Goal: Register for event/course

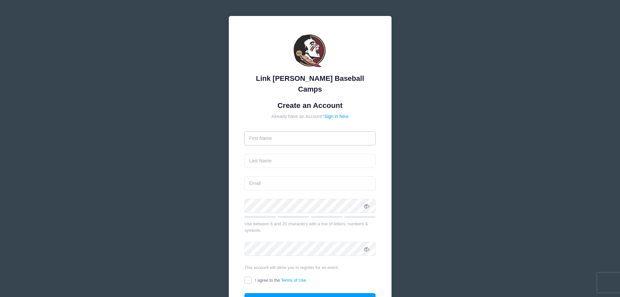
click at [280, 131] on input "text" at bounding box center [310, 138] width 131 height 14
type input "I"
type input "M"
type input "I"
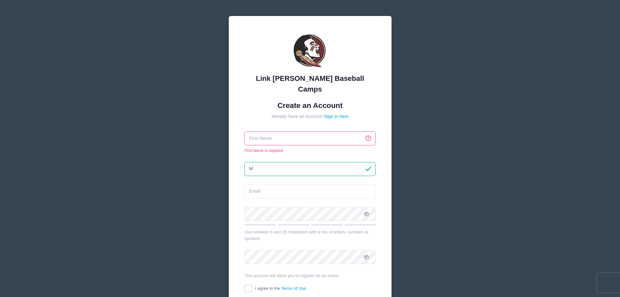
click at [279, 131] on input "text" at bounding box center [310, 138] width 131 height 14
type input "i"
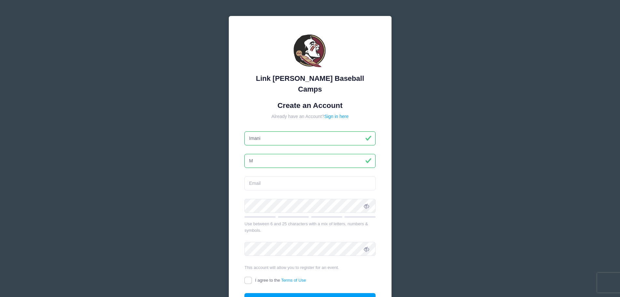
type input "Imani"
type input "Ukiteyedi"
click at [280, 177] on input "email" at bounding box center [310, 183] width 131 height 14
type input "[EMAIL_ADDRESS][DOMAIN_NAME]"
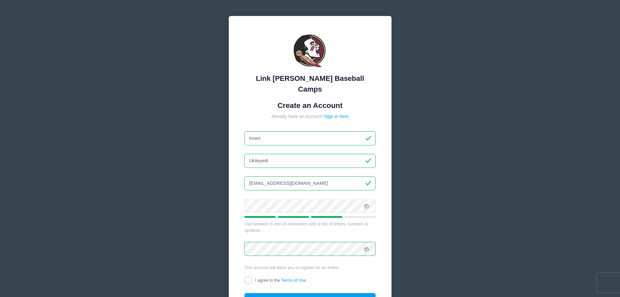
click at [246, 276] on input "I agree to the Terms of Use" at bounding box center [248, 279] width 7 height 7
checkbox input "true"
click at [303, 293] on button "Create Account" at bounding box center [310, 300] width 131 height 14
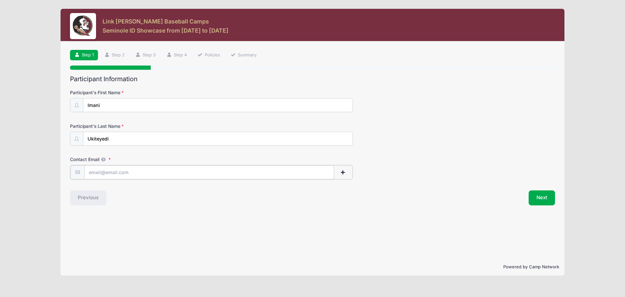
click at [109, 173] on input "Contact Email" at bounding box center [209, 172] width 250 height 14
type input "[EMAIL_ADDRESS][DOMAIN_NAME]"
click at [537, 199] on button "Next" at bounding box center [542, 197] width 26 height 15
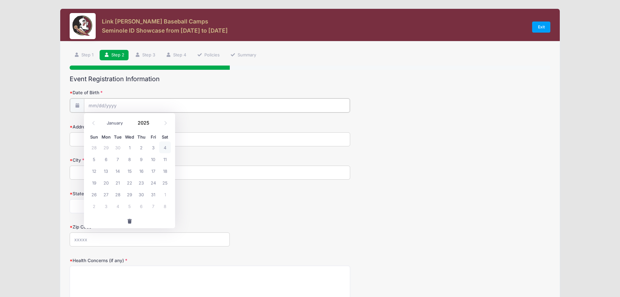
click at [144, 108] on input "Date of Birth" at bounding box center [217, 105] width 266 height 14
click at [143, 123] on input "2025" at bounding box center [144, 123] width 21 height 10
click at [152, 124] on span at bounding box center [153, 124] width 5 height 5
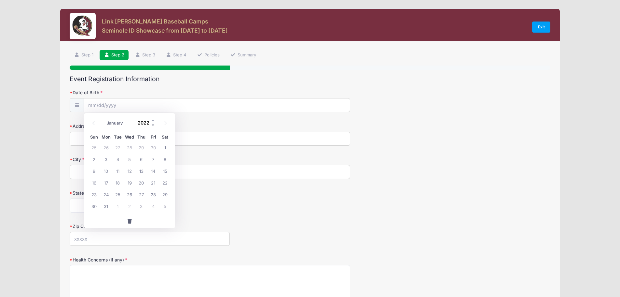
click at [152, 124] on span at bounding box center [153, 124] width 5 height 5
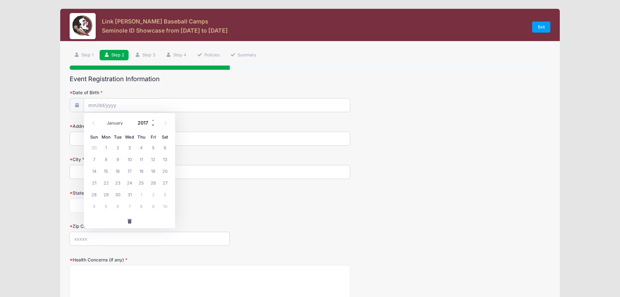
click at [152, 124] on span at bounding box center [153, 124] width 5 height 5
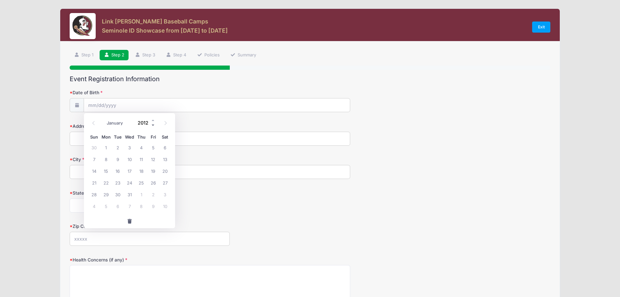
click at [152, 124] on span at bounding box center [153, 124] width 5 height 5
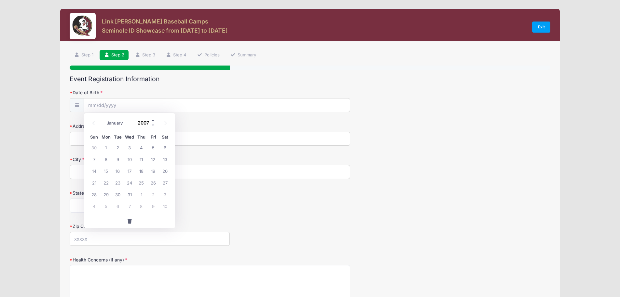
click at [153, 120] on span at bounding box center [153, 120] width 5 height 5
type input "2009"
click at [168, 123] on span at bounding box center [165, 122] width 11 height 11
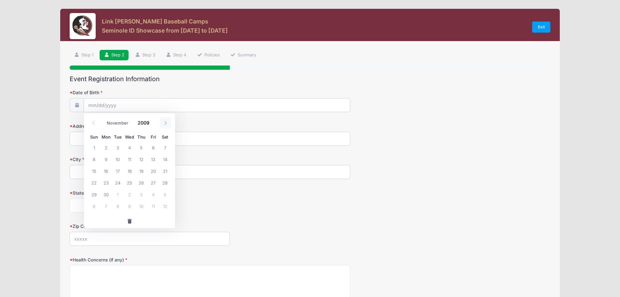
select select "11"
click at [168, 123] on span at bounding box center [165, 122] width 11 height 11
type input "2010"
select select "0"
click at [92, 124] on icon at bounding box center [93, 123] width 4 height 4
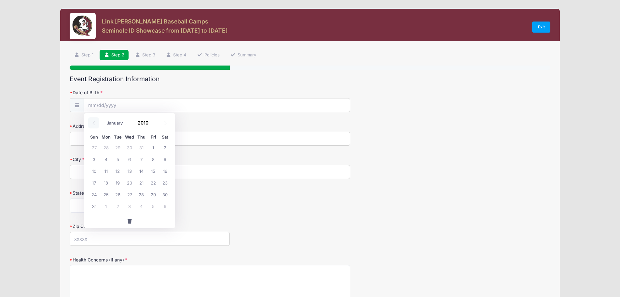
type input "2009"
click at [92, 124] on icon at bounding box center [93, 123] width 4 height 4
select select "10"
click at [164, 147] on span "7" at bounding box center [165, 147] width 12 height 12
type input "[DATE]"
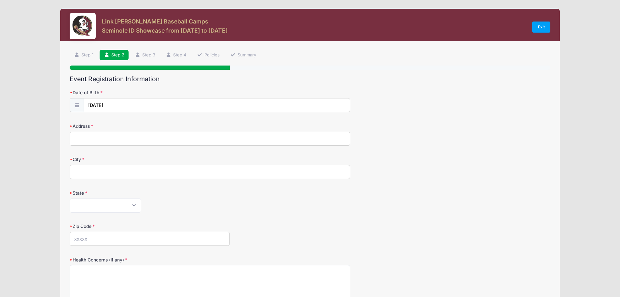
click at [97, 137] on input "Address" at bounding box center [210, 139] width 281 height 14
type input "[STREET_ADDRESS]"
type input "Upper Marlboro"
click at [133, 204] on select "[US_STATE] [US_STATE] [US_STATE] [US_STATE] [US_STATE] Armed Forces Africa Arme…" at bounding box center [106, 205] width 72 height 14
select select "MD"
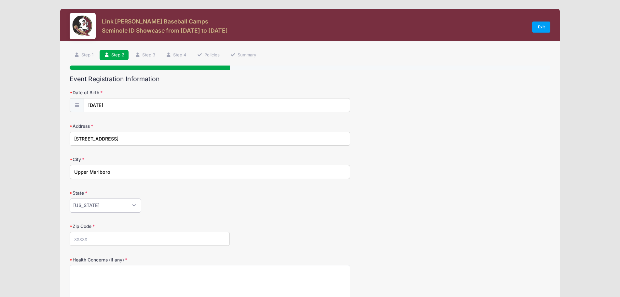
click at [70, 198] on select "[US_STATE] [US_STATE] [US_STATE] [US_STATE] [US_STATE] Armed Forces Africa Arme…" at bounding box center [106, 205] width 72 height 14
click at [121, 239] on input "Zip Code" at bounding box center [150, 239] width 160 height 14
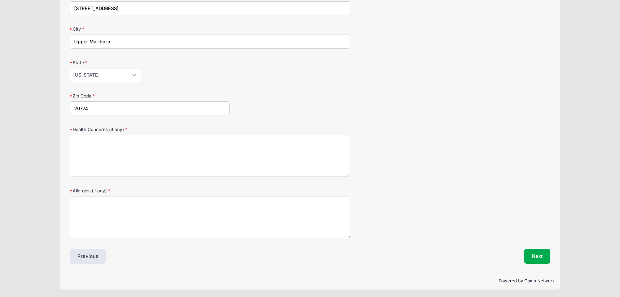
scroll to position [132, 0]
type input "20774"
click at [530, 253] on button "Next" at bounding box center [537, 254] width 26 height 15
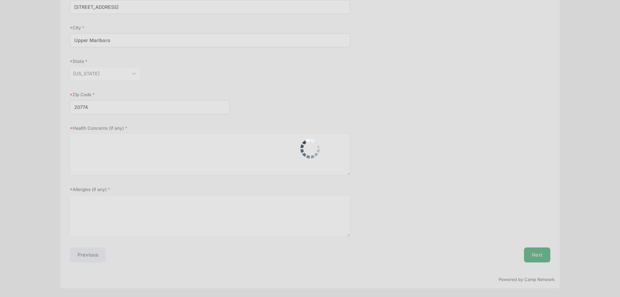
scroll to position [148, 0]
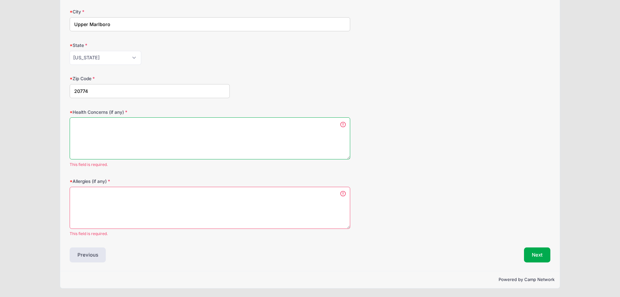
click at [89, 136] on textarea "Health Concerns (if any)" at bounding box center [210, 138] width 281 height 42
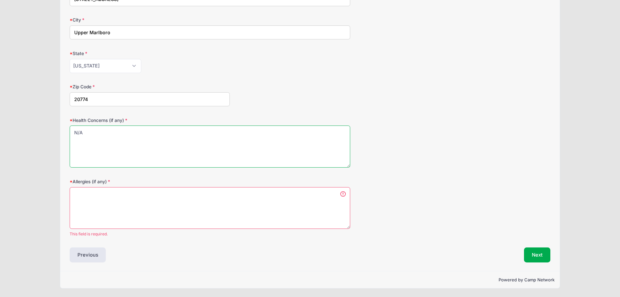
type textarea "N/A"
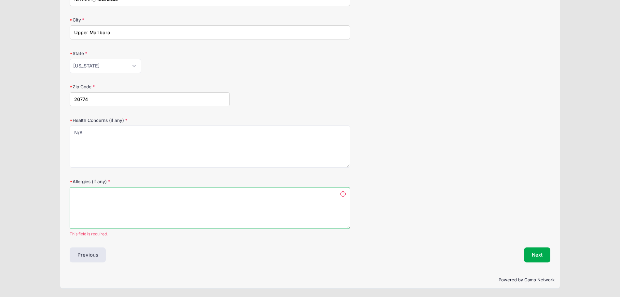
click at [143, 206] on textarea "Allergies (if any)" at bounding box center [210, 208] width 281 height 42
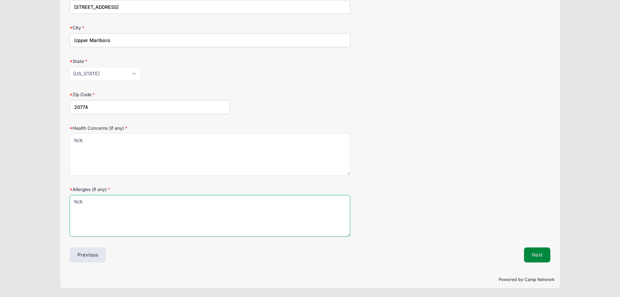
type textarea "N/A"
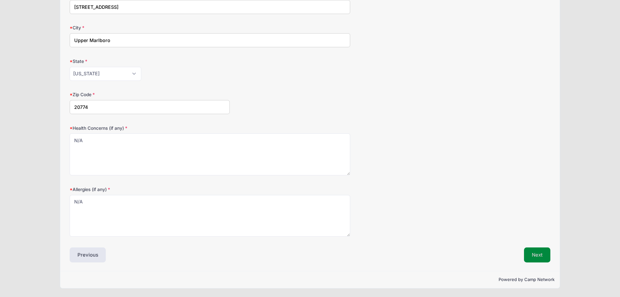
click at [542, 255] on button "Next" at bounding box center [537, 254] width 26 height 15
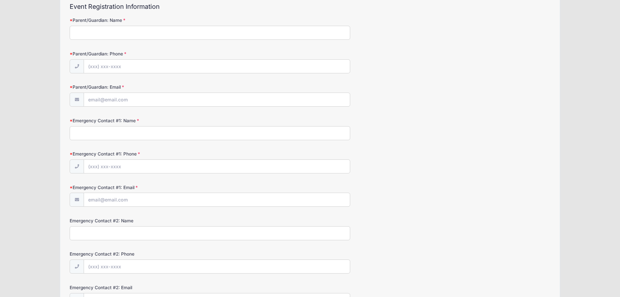
scroll to position [0, 0]
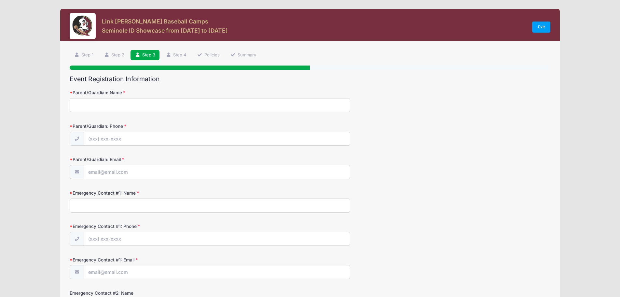
click at [91, 105] on input "Parent/Guardian: Name" at bounding box center [210, 105] width 281 height 14
type input "Mukando"
type input "[PHONE_NUMBER]"
click at [111, 171] on input "Parent/Guardian: Email" at bounding box center [217, 172] width 266 height 14
type input "[EMAIL_ADDRESS][DOMAIN_NAME]"
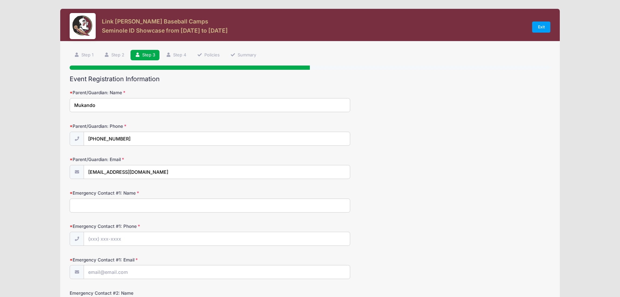
click at [118, 206] on input "Emergency Contact #1: Name" at bounding box center [210, 205] width 281 height 14
type input "[PERSON_NAME]"
click at [128, 243] on input "Emergency Contact #1: Phone" at bounding box center [217, 239] width 266 height 14
type input "[PHONE_NUMBER]"
click at [122, 271] on input "Emergency Contact #1: Email" at bounding box center [217, 272] width 266 height 14
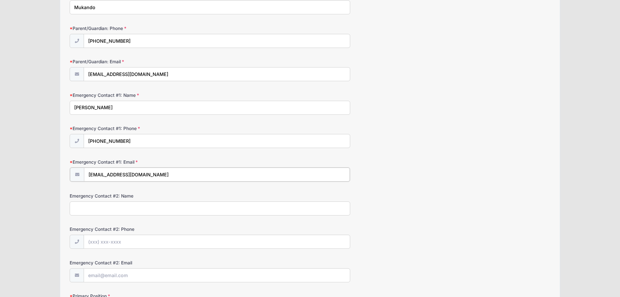
scroll to position [65, 0]
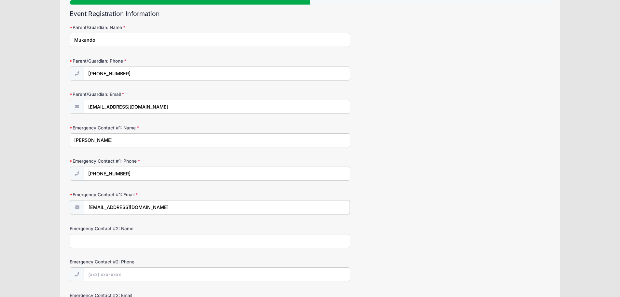
type input "[EMAIL_ADDRESS][DOMAIN_NAME]"
click at [116, 43] on input "Mukando" at bounding box center [210, 40] width 281 height 14
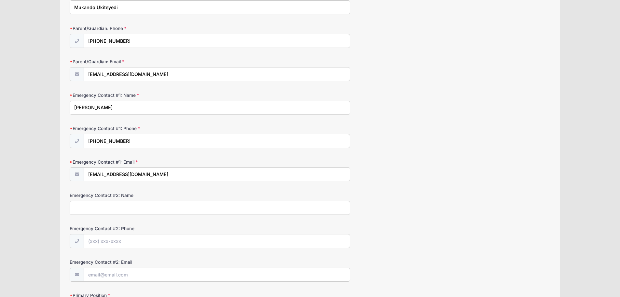
type input "Mukando Ukiteyedi"
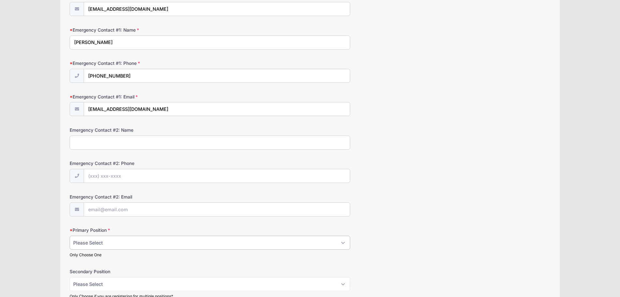
click at [344, 242] on select "Please Select RHP LHP C 1B 2B 3B SS OF" at bounding box center [210, 242] width 281 height 14
select select "OF"
click at [70, 235] on select "Please Select RHP LHP C 1B 2B 3B SS OF" at bounding box center [210, 242] width 281 height 14
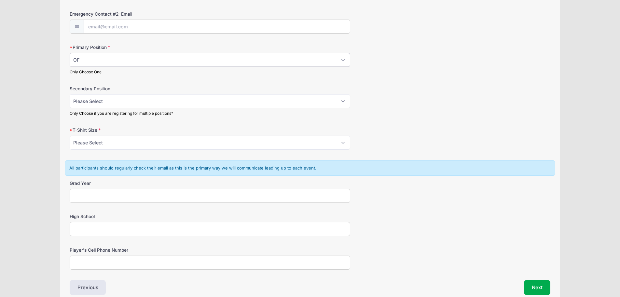
scroll to position [313, 0]
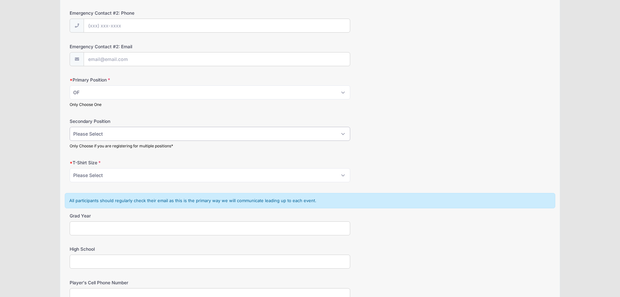
click at [344, 132] on select "Please Select RHP LHP C 1B 2B 3B SS OF" at bounding box center [210, 134] width 281 height 14
select select "RHP"
click at [70, 127] on select "Please Select RHP LHP C 1B 2B 3B SS OF" at bounding box center [210, 134] width 281 height 14
click at [347, 175] on select "Please Select YS YM YL YXL S M L XL XXL" at bounding box center [210, 175] width 281 height 14
select select "M"
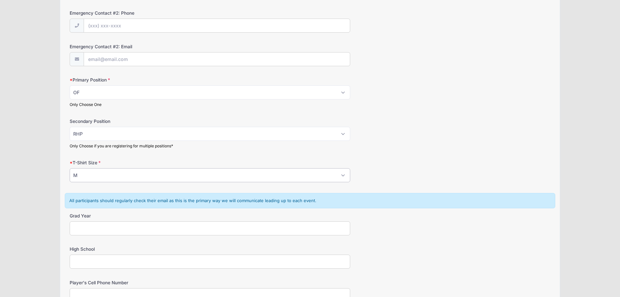
click at [70, 168] on select "Please Select YS YM YL YXL S M L XL XXL" at bounding box center [210, 175] width 281 height 14
click at [413, 157] on form "Parent/Guardian: Name Mukando Ukiteyedi Parent/Guardian: Phone [PHONE_NUMBER] P…" at bounding box center [310, 38] width 481 height 525
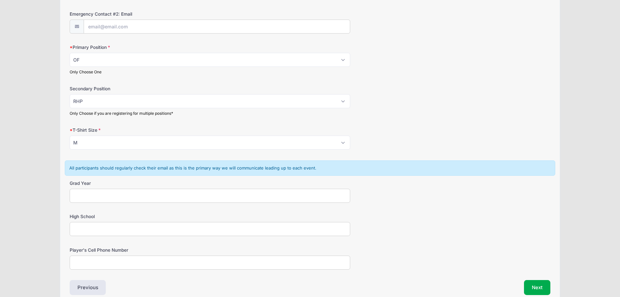
click at [231, 193] on input "Grad Year" at bounding box center [210, 196] width 281 height 14
type input "2028"
click at [139, 236] on form "Parent/Guardian: Name Mukando Ukiteyedi Parent/Guardian: Phone [PHONE_NUMBER] P…" at bounding box center [310, 6] width 481 height 525
click at [140, 232] on input "High School" at bounding box center [210, 229] width 281 height 14
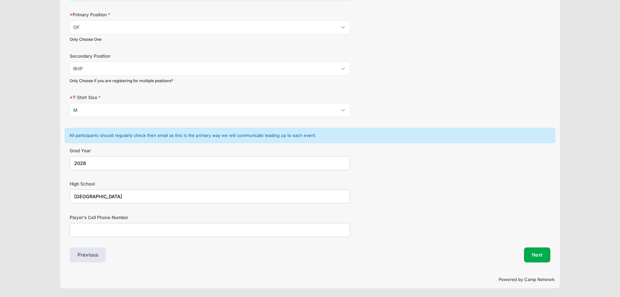
type input "[GEOGRAPHIC_DATA]"
click at [111, 227] on input "Player's Cell Phone Number" at bounding box center [210, 230] width 281 height 14
click at [123, 235] on input "Player's Cell Phone Number" at bounding box center [210, 230] width 281 height 14
type input "2405547438"
click at [528, 259] on button "Next" at bounding box center [537, 254] width 26 height 15
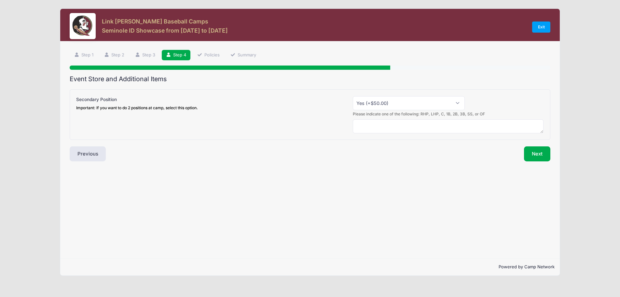
scroll to position [0, 0]
click at [465, 105] on select "Please Select Yes (+$50.00) No" at bounding box center [412, 103] width 113 height 14
click at [175, 109] on div "Important: If you want to do 2 positions at camp, select this option." at bounding box center [138, 108] width 122 height 6
click at [356, 109] on select "Please Select Yes (+$50.00) No" at bounding box center [412, 103] width 113 height 14
click at [368, 102] on select "Please Select Yes (+$50.00) No" at bounding box center [412, 103] width 113 height 14
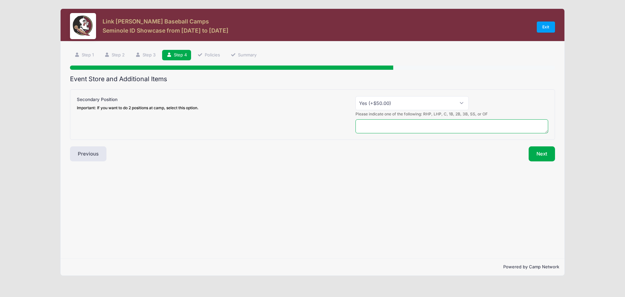
click at [516, 130] on textarea at bounding box center [452, 126] width 193 height 14
click at [515, 130] on textarea at bounding box center [452, 126] width 193 height 14
click at [431, 109] on select "Please Select Yes (+$50.00) No" at bounding box center [412, 103] width 113 height 14
click at [356, 96] on select "Please Select Yes (+$50.00) No" at bounding box center [412, 103] width 113 height 14
click at [377, 124] on textarea at bounding box center [452, 126] width 193 height 14
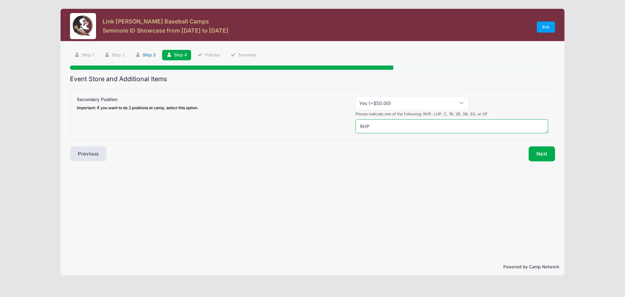
type textarea "RHP"
click at [151, 54] on link "Step 3" at bounding box center [145, 55] width 29 height 11
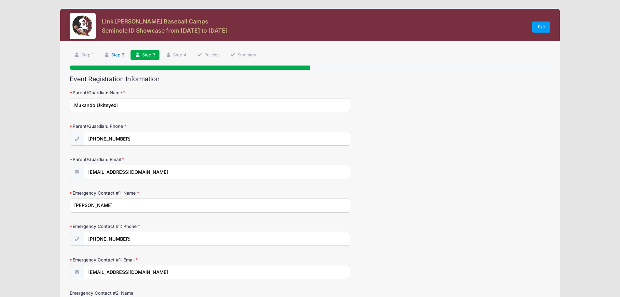
click at [122, 56] on link "Step 2" at bounding box center [114, 55] width 29 height 11
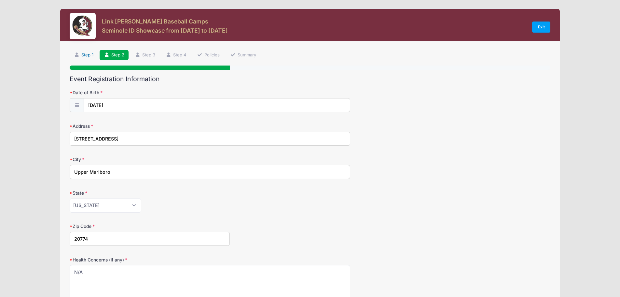
click at [91, 55] on link "Step 1" at bounding box center [84, 55] width 28 height 11
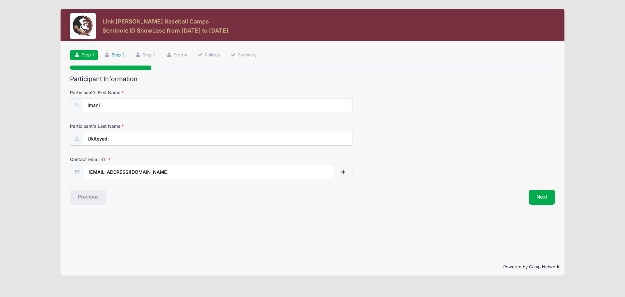
click at [119, 56] on link "Step 2" at bounding box center [114, 55] width 29 height 11
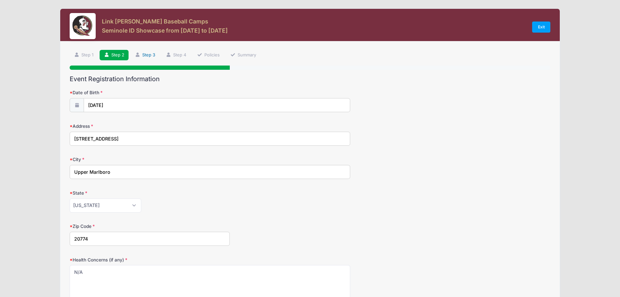
click at [153, 53] on link "Step 3" at bounding box center [145, 55] width 29 height 11
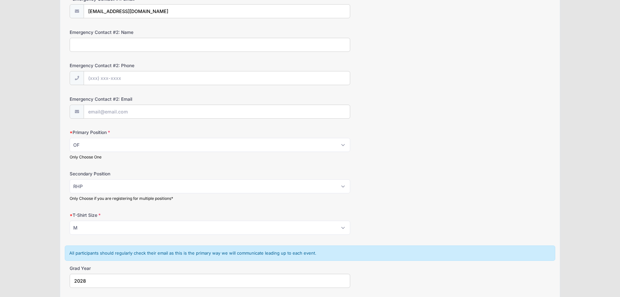
scroll to position [293, 0]
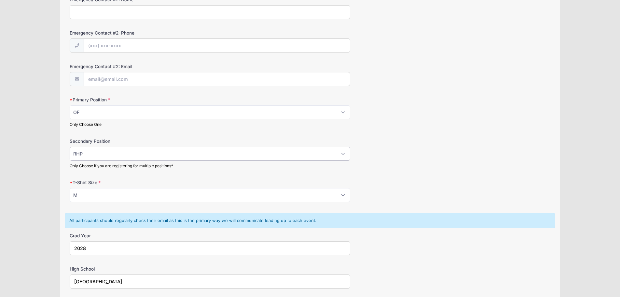
click at [343, 154] on select "Please Select RHP LHP C 1B 2B 3B SS OF" at bounding box center [210, 154] width 281 height 14
select select
click at [70, 147] on select "Please Select RHP LHP C 1B 2B 3B SS OF" at bounding box center [210, 154] width 281 height 14
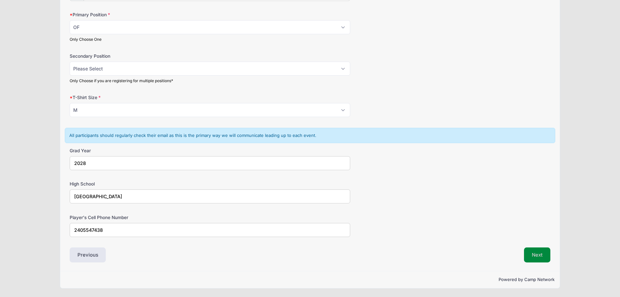
click at [535, 252] on button "Next" at bounding box center [537, 254] width 26 height 15
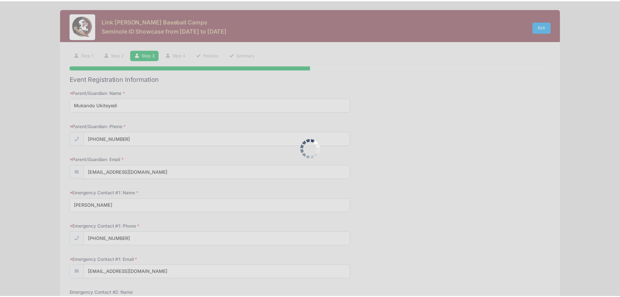
scroll to position [0, 0]
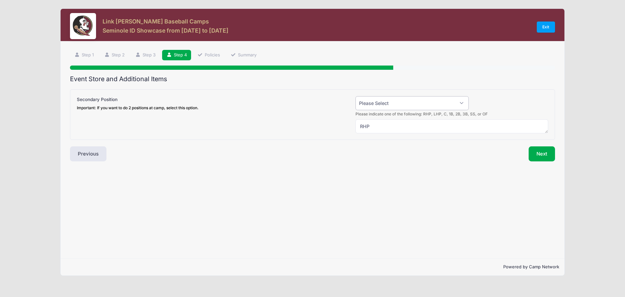
click at [458, 104] on select "Please Select Yes (+$50.00) No" at bounding box center [412, 103] width 113 height 14
select select "0"
click at [356, 96] on select "Please Select Yes (+$50.00) No" at bounding box center [412, 103] width 113 height 14
click at [146, 57] on link "Step 3" at bounding box center [145, 55] width 29 height 11
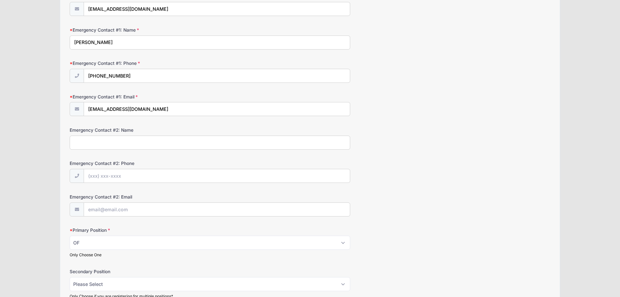
scroll to position [195, 0]
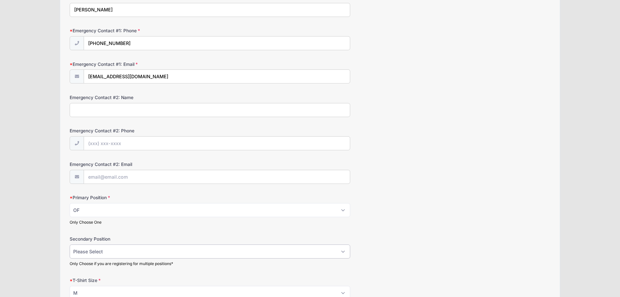
click at [346, 254] on select "Please Select RHP LHP C 1B 2B 3B SS OF" at bounding box center [210, 251] width 281 height 14
select select "RHP"
click at [70, 244] on select "Please Select RHP LHP C 1B 2B 3B SS OF" at bounding box center [210, 251] width 281 height 14
select select "1"
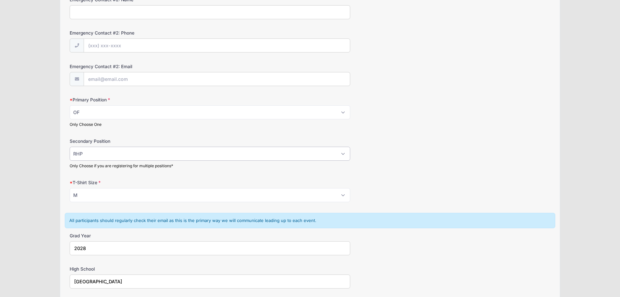
scroll to position [378, 0]
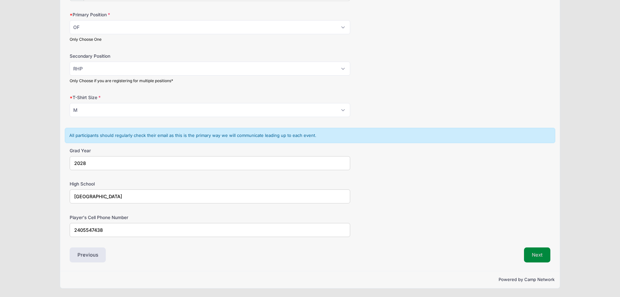
click at [538, 258] on button "Next" at bounding box center [537, 254] width 26 height 15
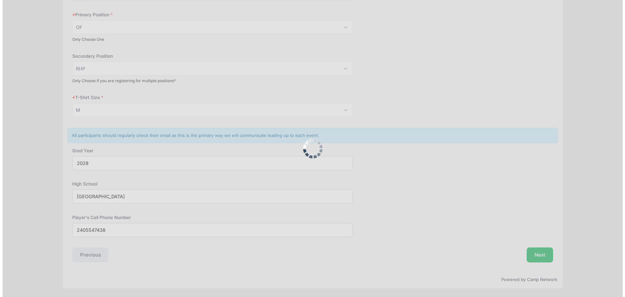
scroll to position [0, 0]
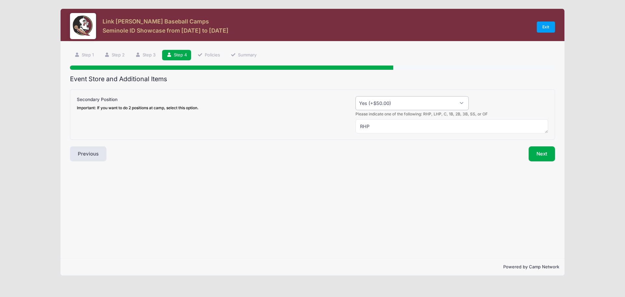
click at [460, 102] on select "Please Select Yes (+$50.00) No" at bounding box center [412, 103] width 113 height 14
click at [148, 56] on link "Step 3" at bounding box center [145, 55] width 29 height 11
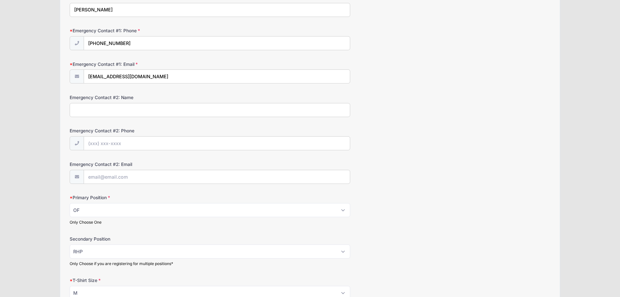
scroll to position [260, 0]
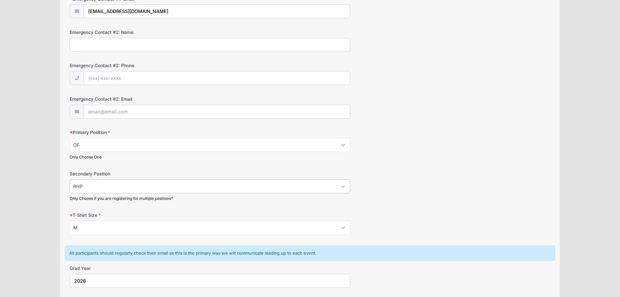
click at [342, 187] on select "Please Select RHP LHP C 1B 2B 3B SS OF" at bounding box center [210, 186] width 281 height 14
select select
click at [70, 179] on select "Please Select RHP LHP C 1B 2B 3B SS OF" at bounding box center [210, 186] width 281 height 14
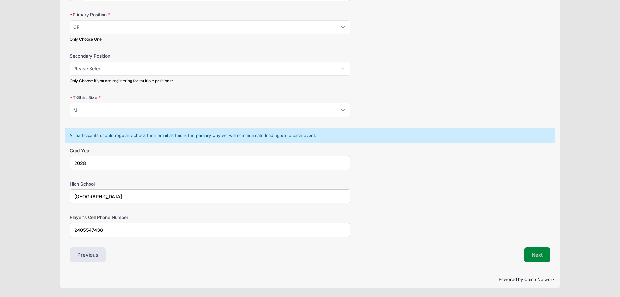
click at [535, 255] on button "Next" at bounding box center [537, 254] width 26 height 15
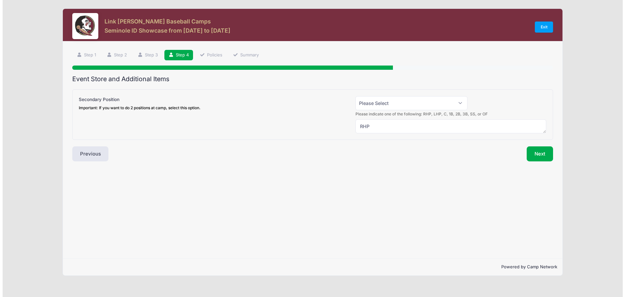
scroll to position [0, 0]
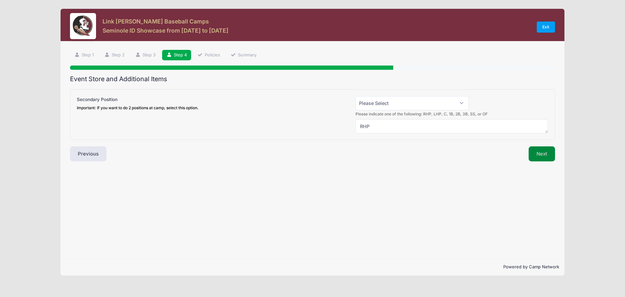
click at [533, 152] on button "Next" at bounding box center [542, 153] width 26 height 15
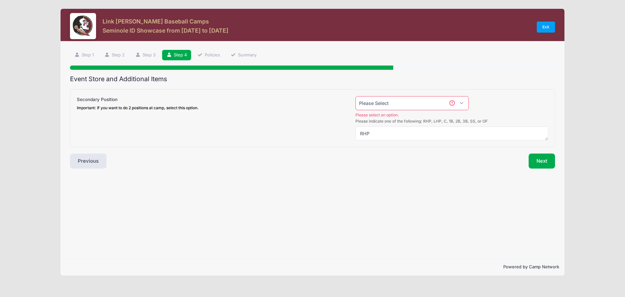
click at [433, 105] on select "Please Select Yes (+$50.00) No" at bounding box center [412, 103] width 113 height 14
select select "0"
click at [356, 96] on select "Please Select Yes (+$50.00) No" at bounding box center [412, 103] width 113 height 14
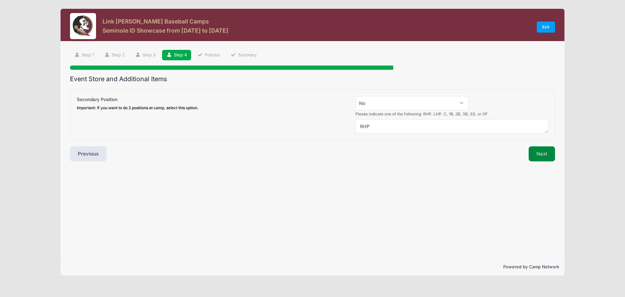
click at [552, 155] on button "Next" at bounding box center [542, 153] width 26 height 15
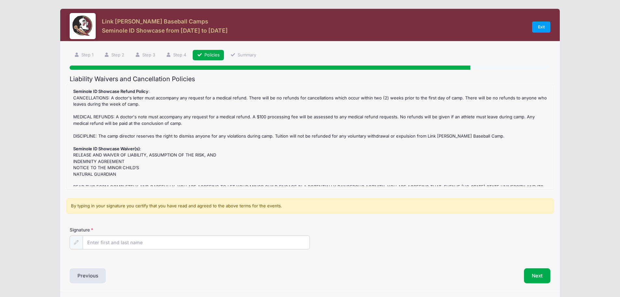
scroll to position [21, 0]
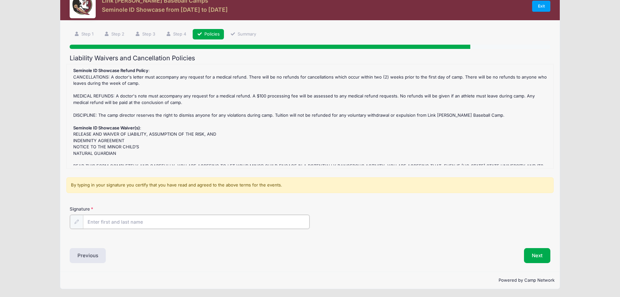
click at [129, 222] on input "Signature" at bounding box center [196, 222] width 227 height 14
type input "Mukando Ukiteyedi"
click at [537, 249] on button "Next" at bounding box center [537, 254] width 26 height 15
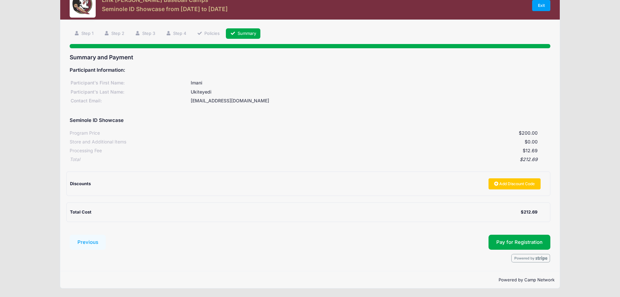
scroll to position [0, 0]
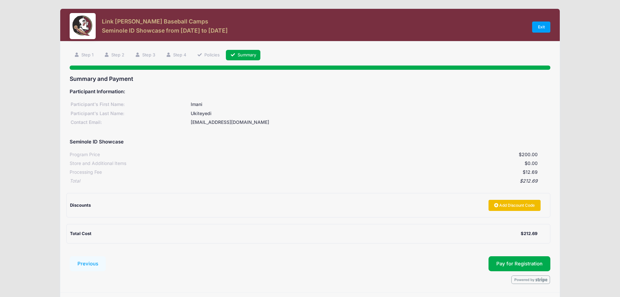
click at [518, 207] on link "Add Discount Code" at bounding box center [515, 205] width 52 height 11
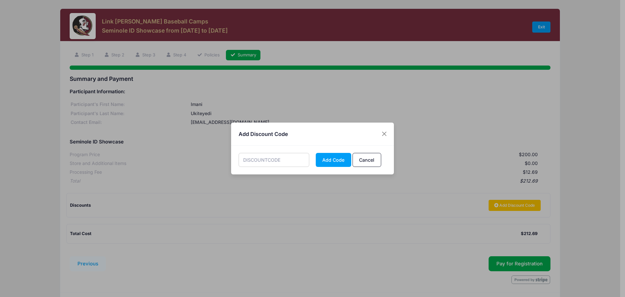
click at [257, 162] on input "text" at bounding box center [274, 160] width 71 height 14
click at [363, 161] on button "Cancel" at bounding box center [367, 160] width 29 height 14
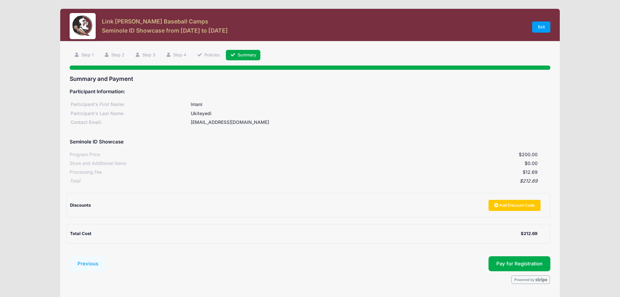
drag, startPoint x: 115, startPoint y: 21, endPoint x: 181, endPoint y: 21, distance: 66.1
click at [181, 21] on h3 "Link [PERSON_NAME] Baseball Camps" at bounding box center [165, 21] width 126 height 7
copy h3 "[PERSON_NAME] Baseball Camps"
click at [521, 265] on button "Pay for Registration" at bounding box center [520, 263] width 62 height 15
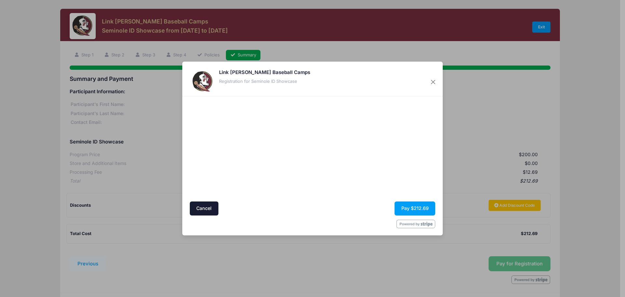
click at [263, 206] on div "Cancel Pay $212.69" at bounding box center [313, 208] width 246 height 14
click at [435, 83] on button "Close" at bounding box center [434, 82] width 12 height 12
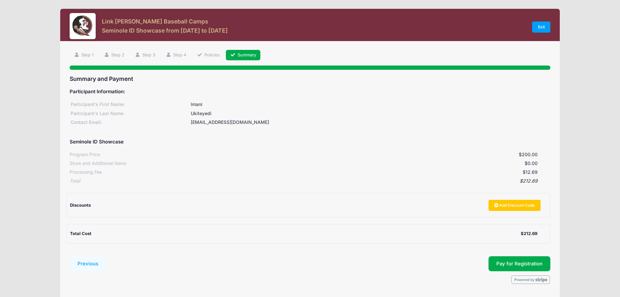
scroll to position [21, 0]
